Goal: Task Accomplishment & Management: Use online tool/utility

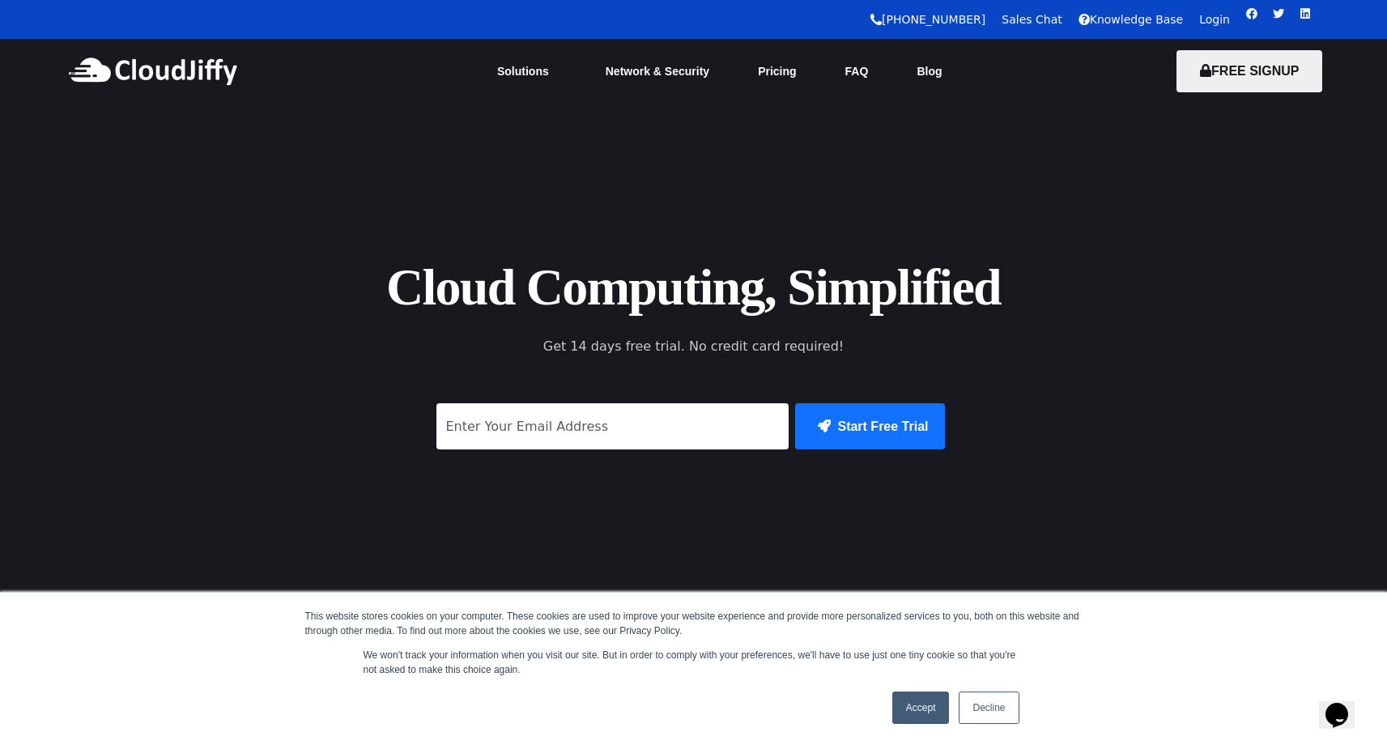
click at [1214, 20] on link "Login" at bounding box center [1214, 19] width 31 height 13
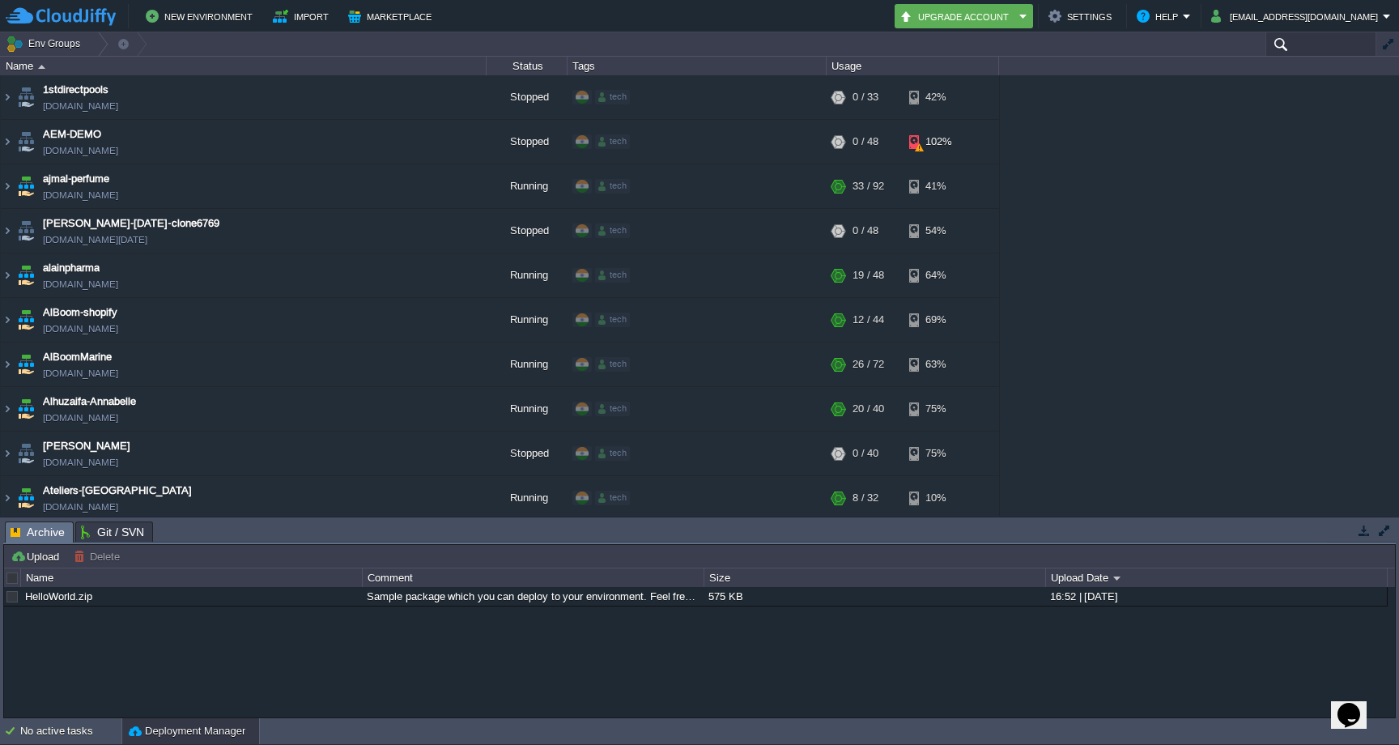
click at [1306, 43] on input "text" at bounding box center [1321, 43] width 111 height 23
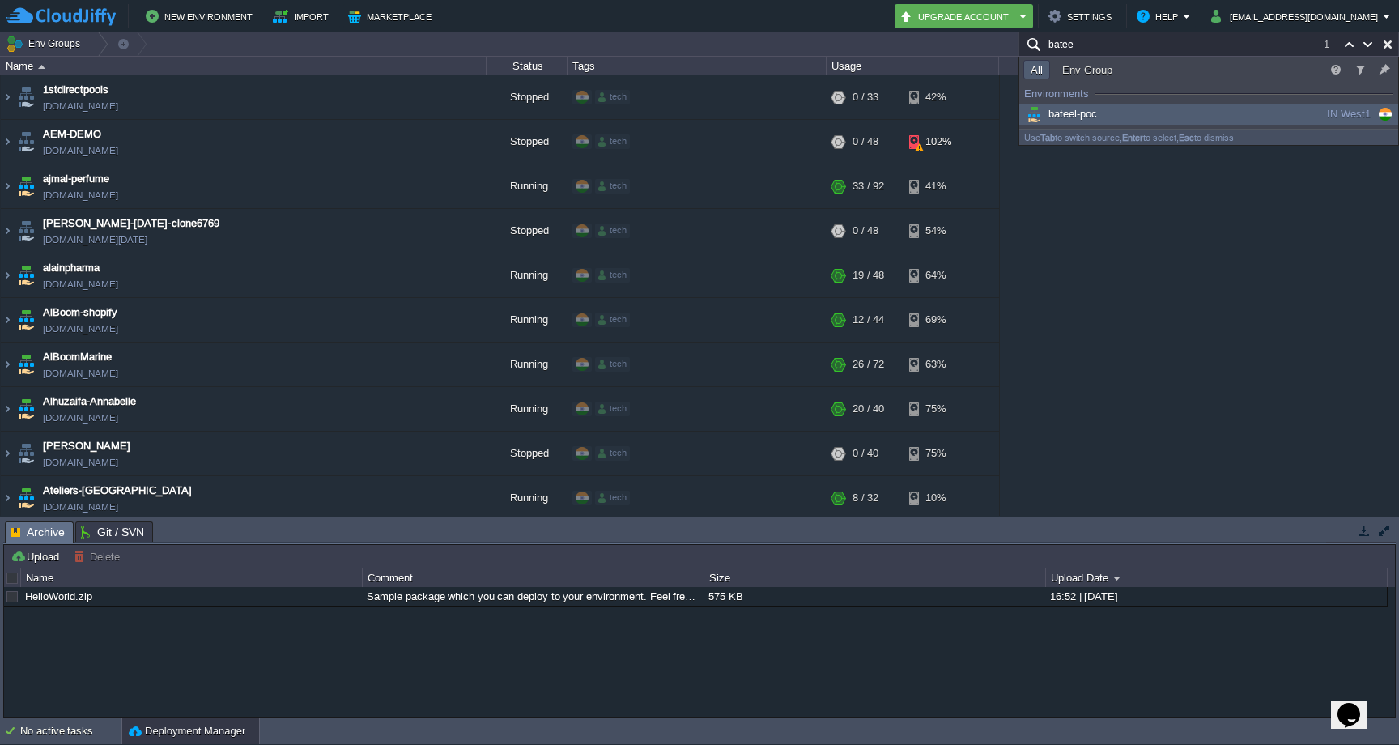
type input "batee"
click at [1214, 113] on div "bateel-poc" at bounding box center [1146, 114] width 245 height 18
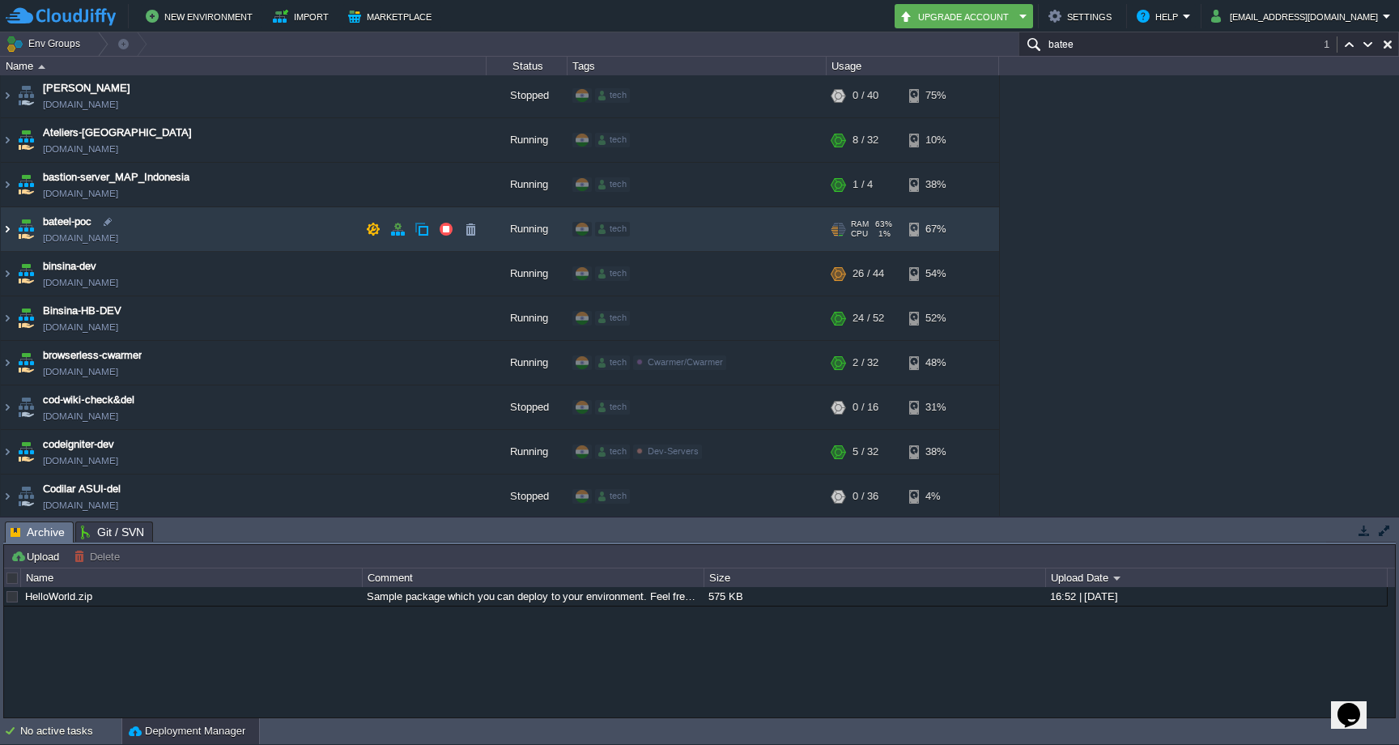
click at [12, 225] on img at bounding box center [7, 229] width 13 height 44
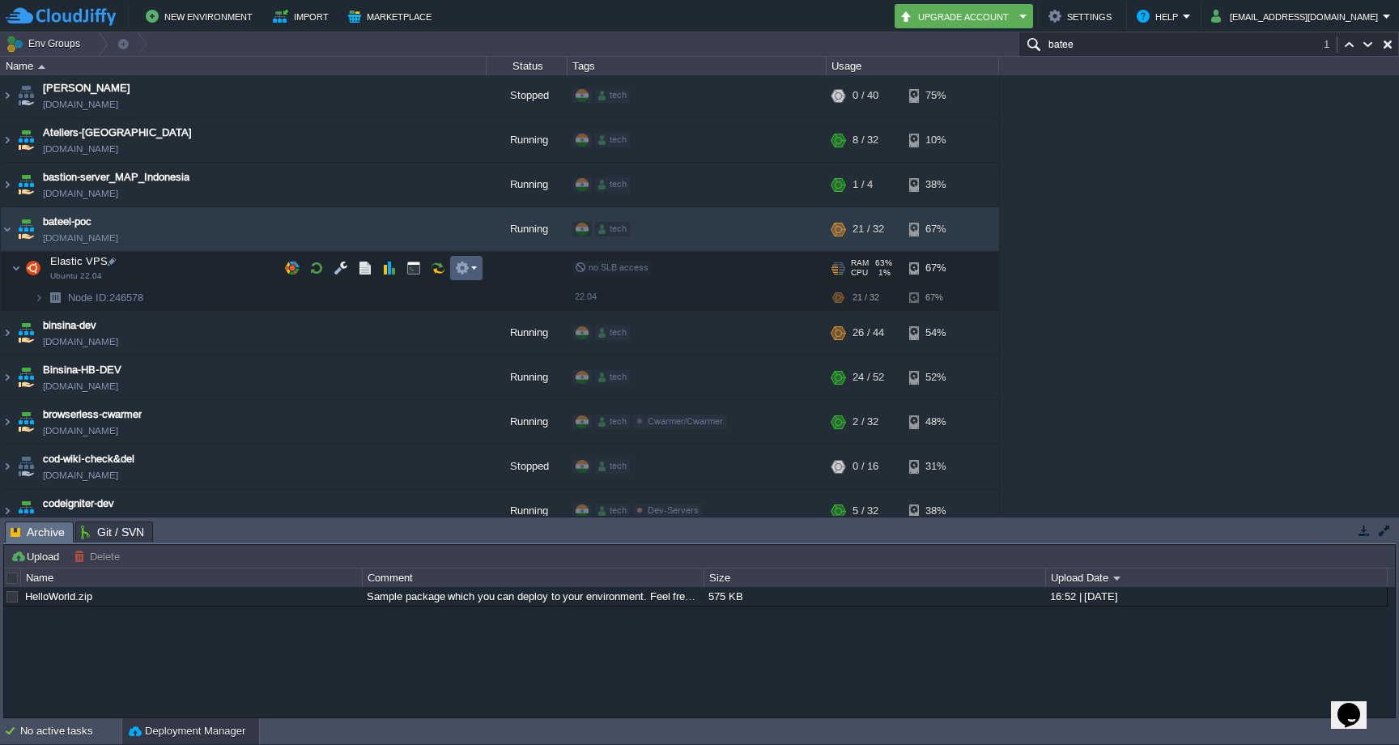
click at [465, 269] on button "button" at bounding box center [462, 268] width 15 height 15
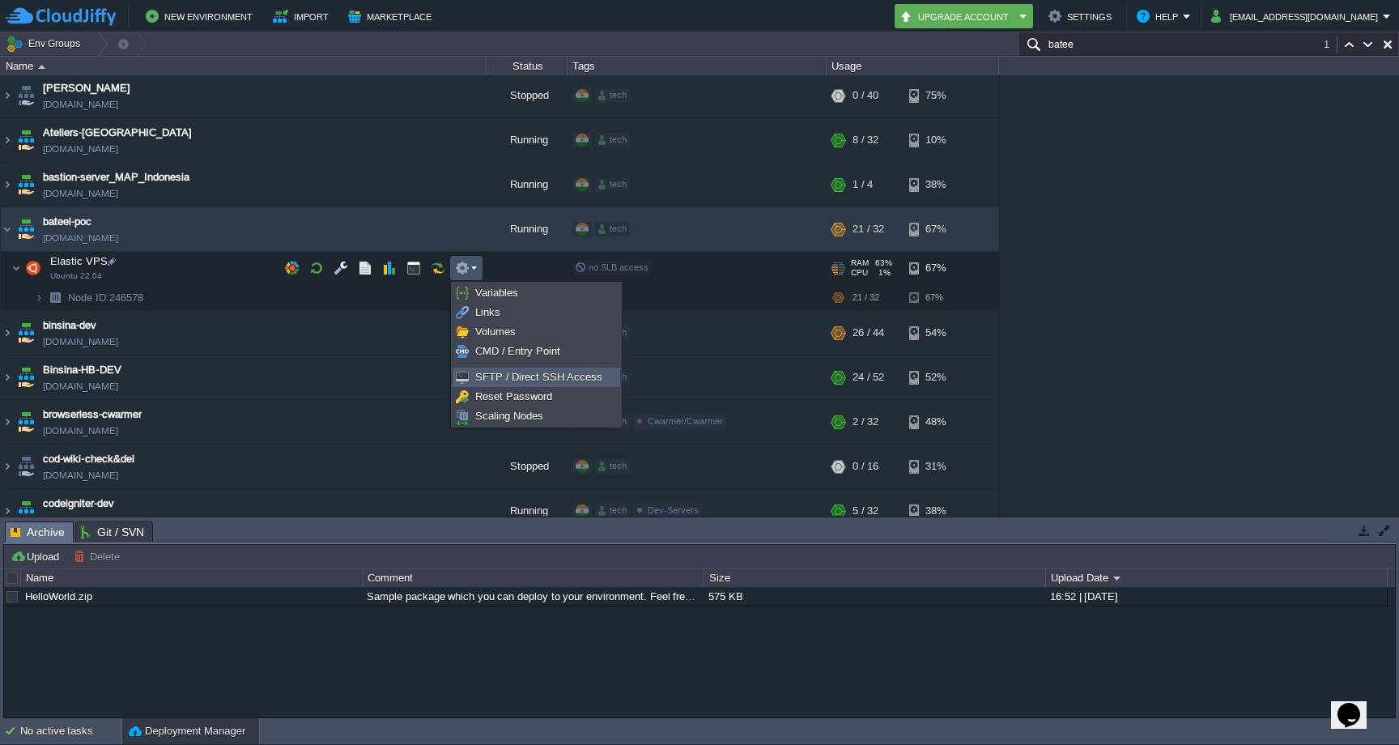
click at [491, 371] on span "SFTP / Direct SSH Access" at bounding box center [538, 377] width 127 height 12
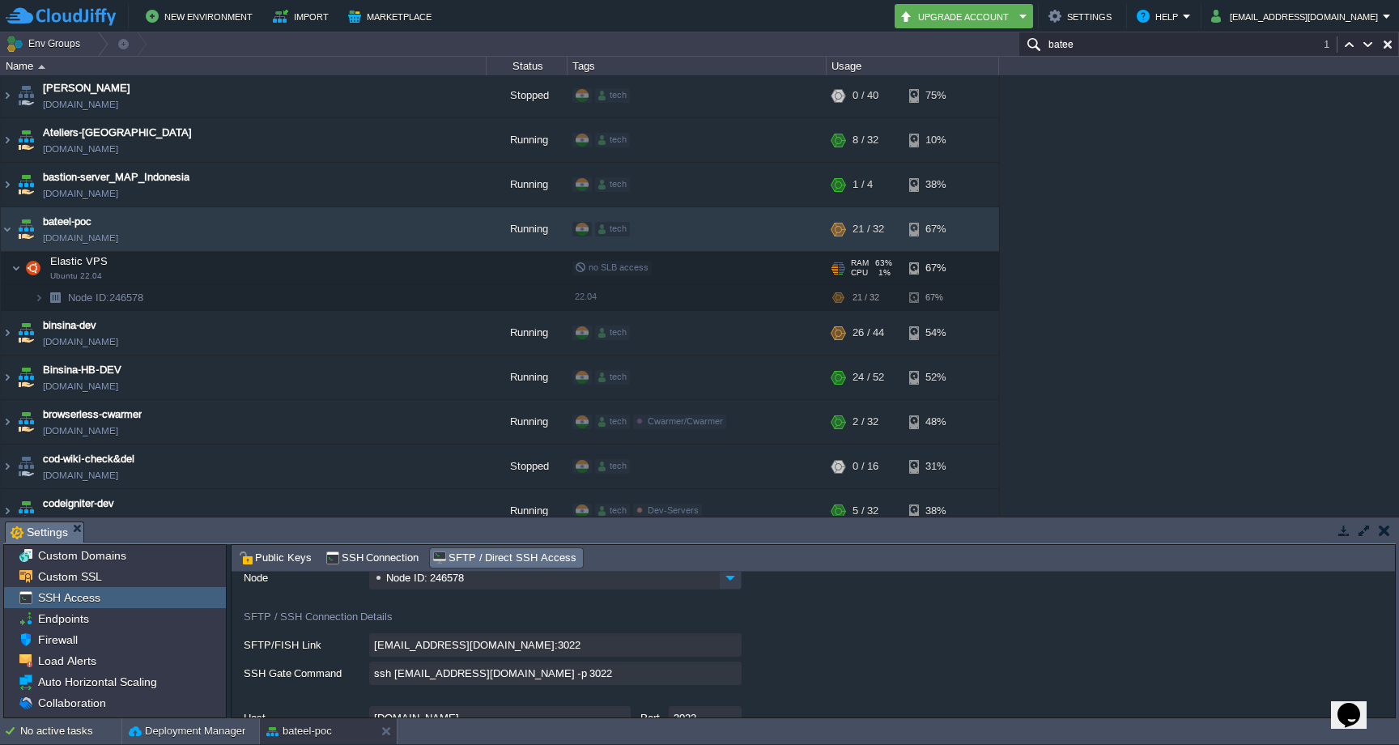
scroll to position [74, 0]
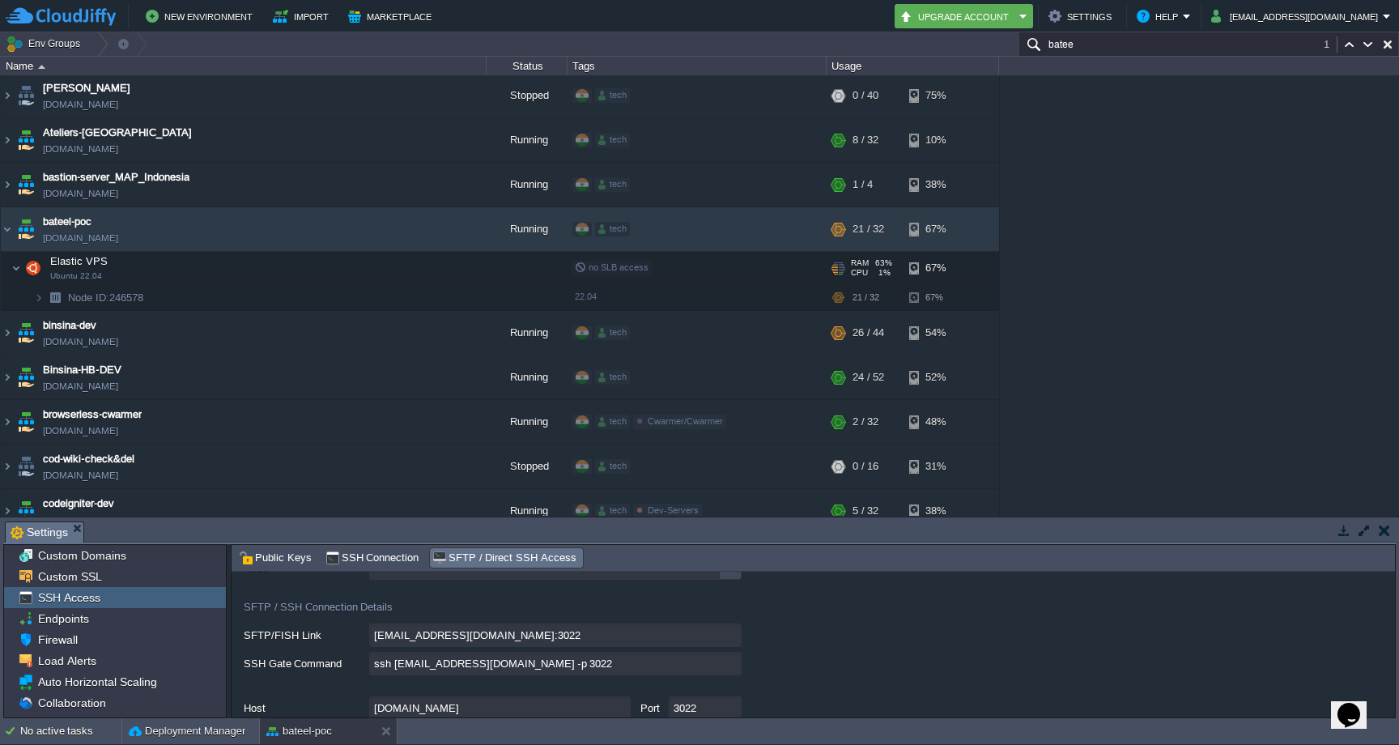
click at [737, 662] on input "ssh [EMAIL_ADDRESS][DOMAIN_NAME] -p 3022" at bounding box center [555, 663] width 372 height 23
